Goal: Find specific page/section: Find specific page/section

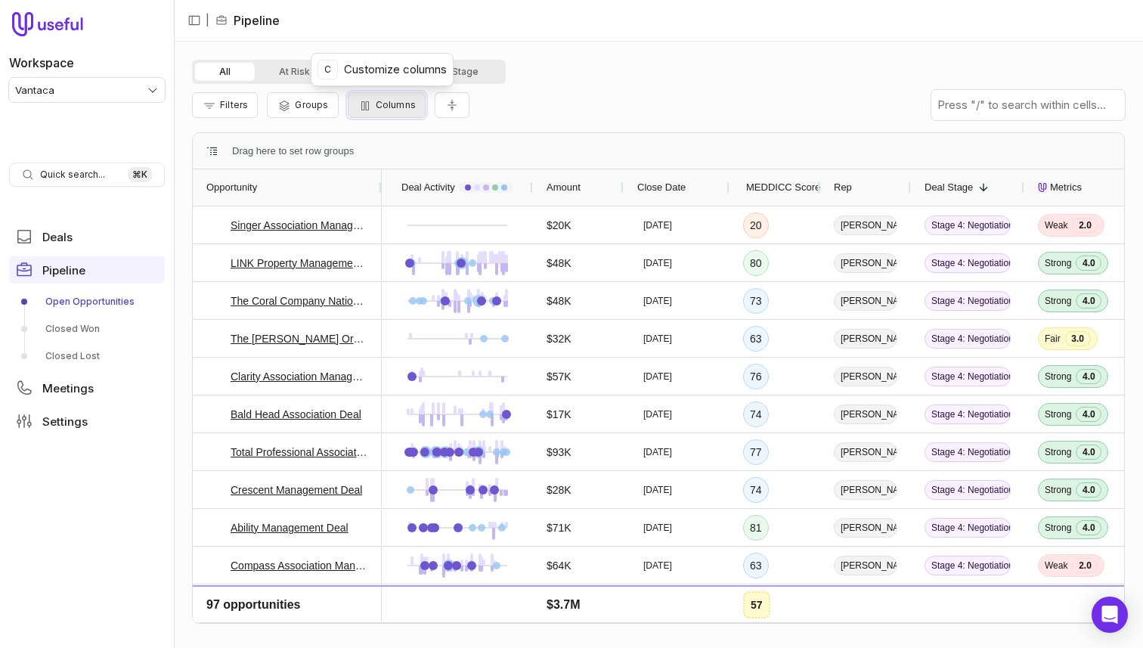
drag, startPoint x: 398, startPoint y: 108, endPoint x: 418, endPoint y: 107, distance: 20.5
click at [398, 108] on span "Columns" at bounding box center [396, 104] width 40 height 11
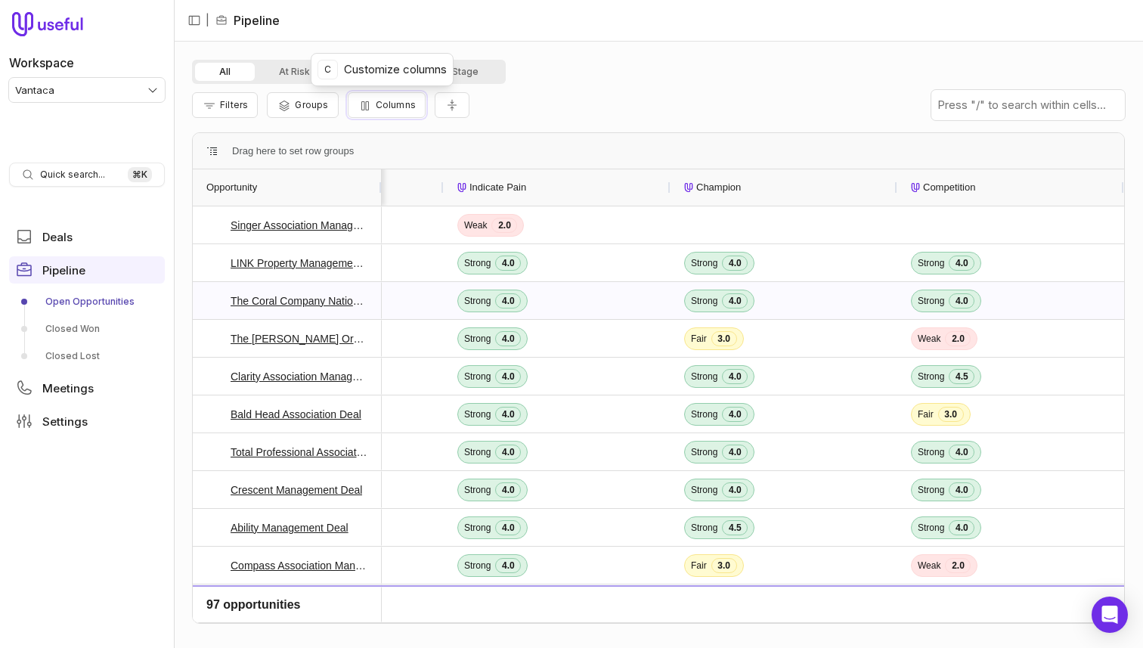
scroll to position [0, 1463]
